Goal: Ask a question

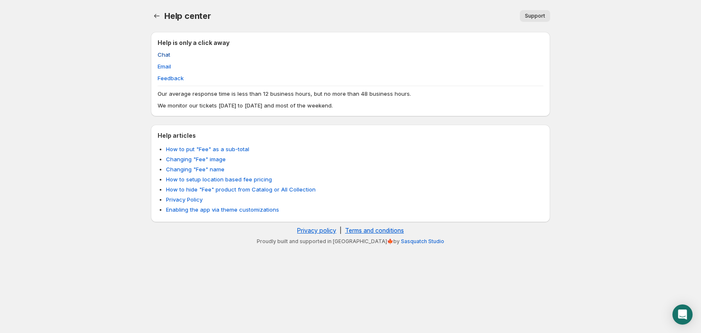
click at [162, 55] on span "Chat" at bounding box center [164, 54] width 13 height 8
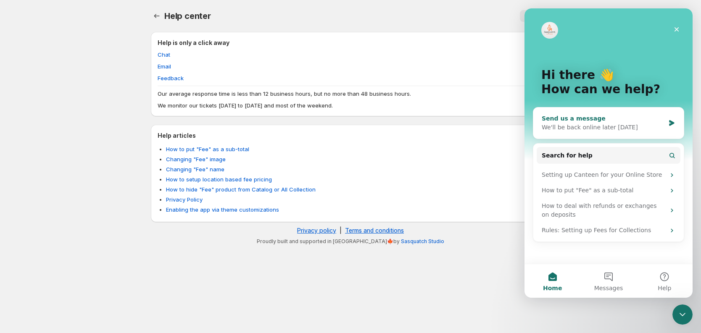
click at [614, 118] on div "Send us a message" at bounding box center [603, 118] width 123 height 9
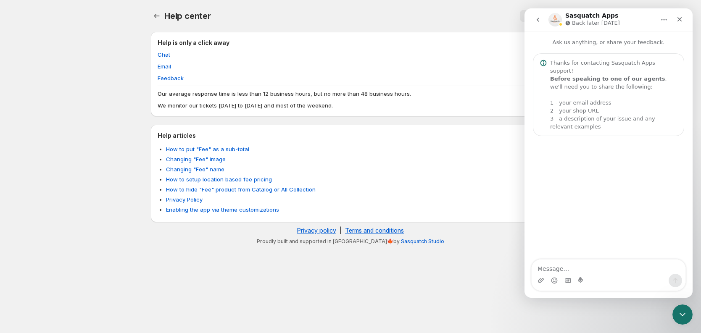
click at [562, 270] on textarea "Message…" at bounding box center [609, 267] width 154 height 14
click at [549, 270] on textarea "Hi! is your app" at bounding box center [609, 267] width 154 height 14
drag, startPoint x: 570, startPoint y: 269, endPoint x: 547, endPoint y: 270, distance: 23.2
click at [547, 270] on textarea "Hi! Is your app" at bounding box center [609, 267] width 154 height 14
type textarea "Hi! Does your app"
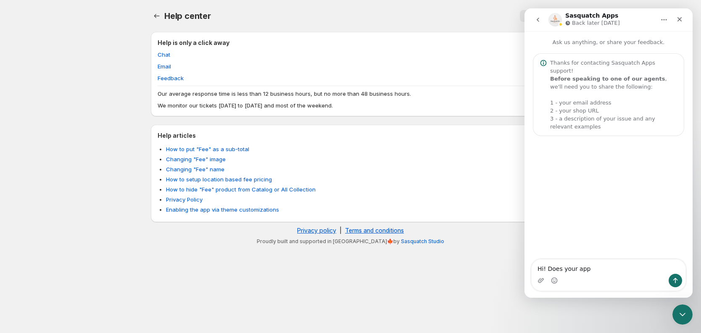
click at [26, 124] on body "Home Help Help center. This page is ready Help center Support More actions Supp…" at bounding box center [350, 166] width 701 height 333
click at [539, 21] on icon "go back" at bounding box center [538, 19] width 7 height 7
